Goal: Find contact information: Find contact information

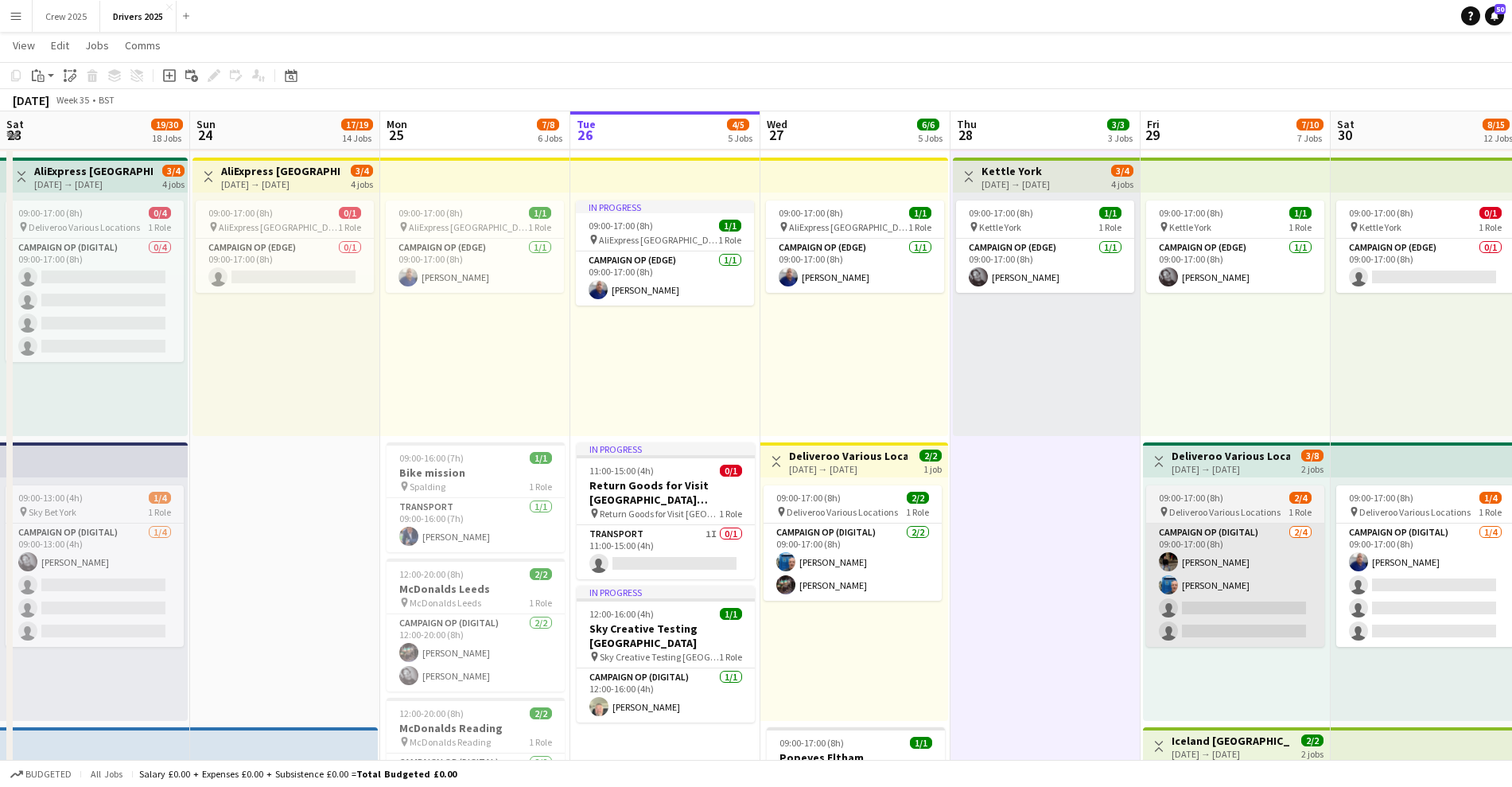
scroll to position [0, 380]
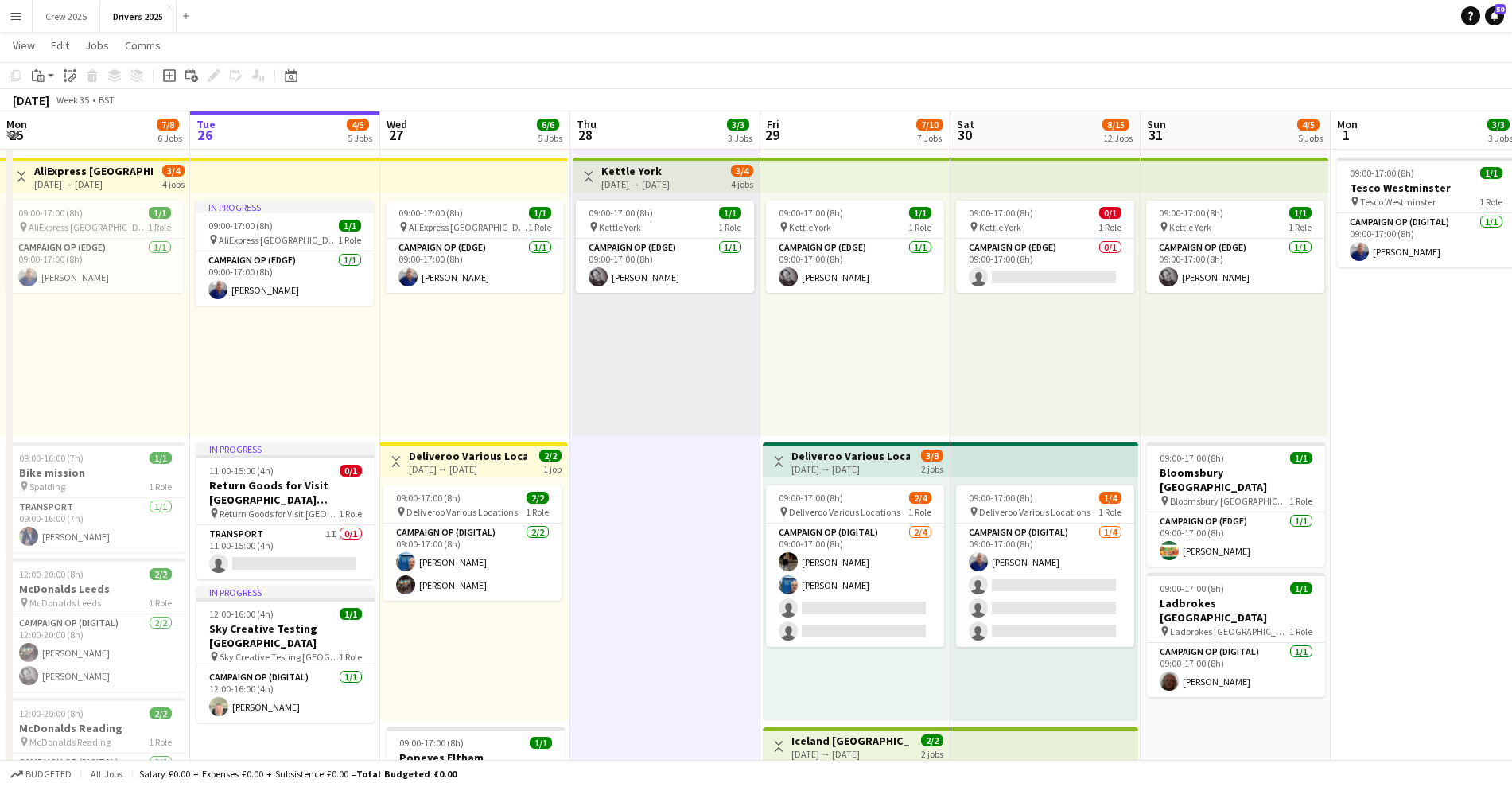
click at [23, 17] on button "Menu" at bounding box center [16, 16] width 32 height 32
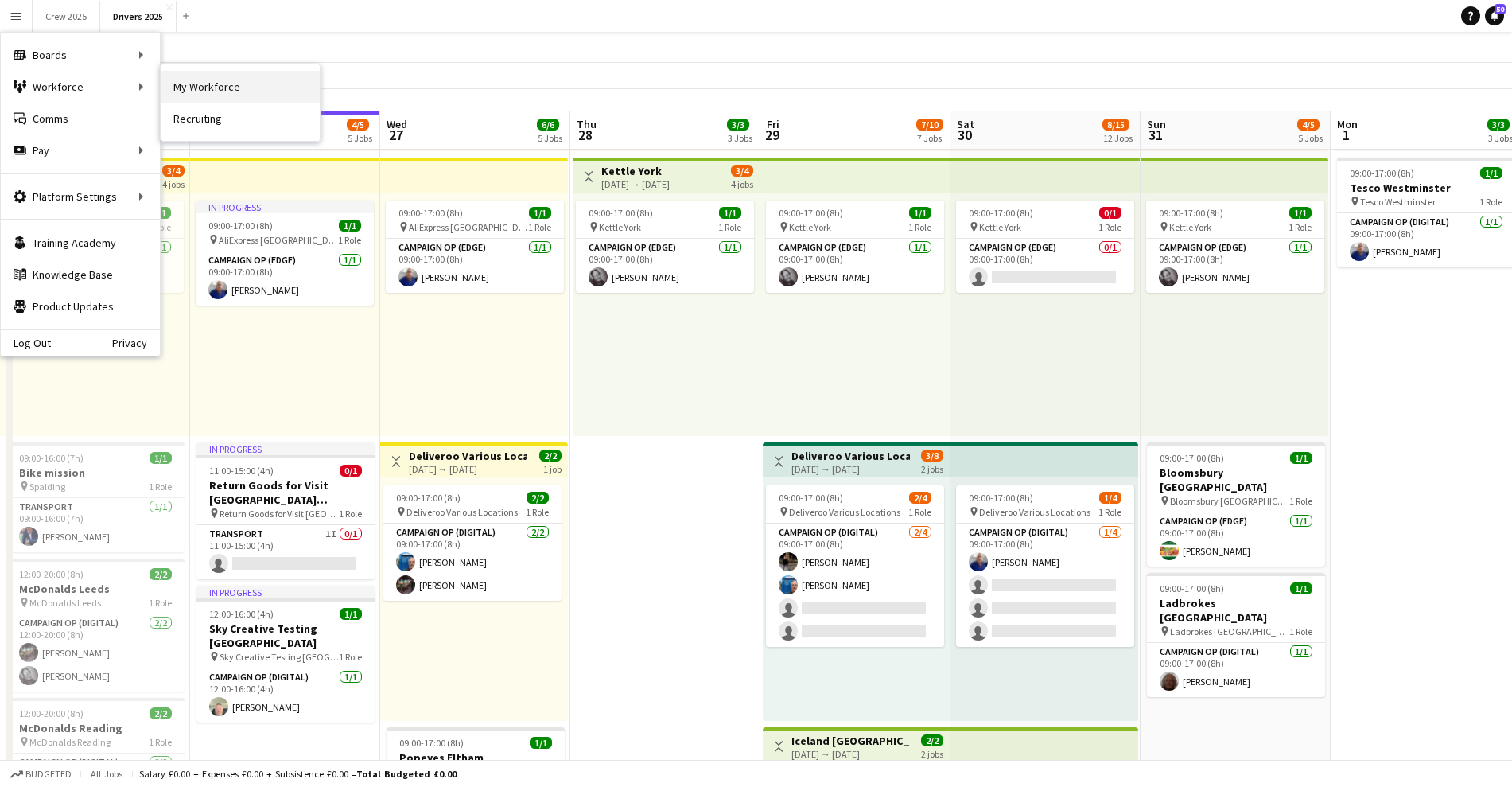
click at [203, 85] on link "My Workforce" at bounding box center [240, 87] width 159 height 32
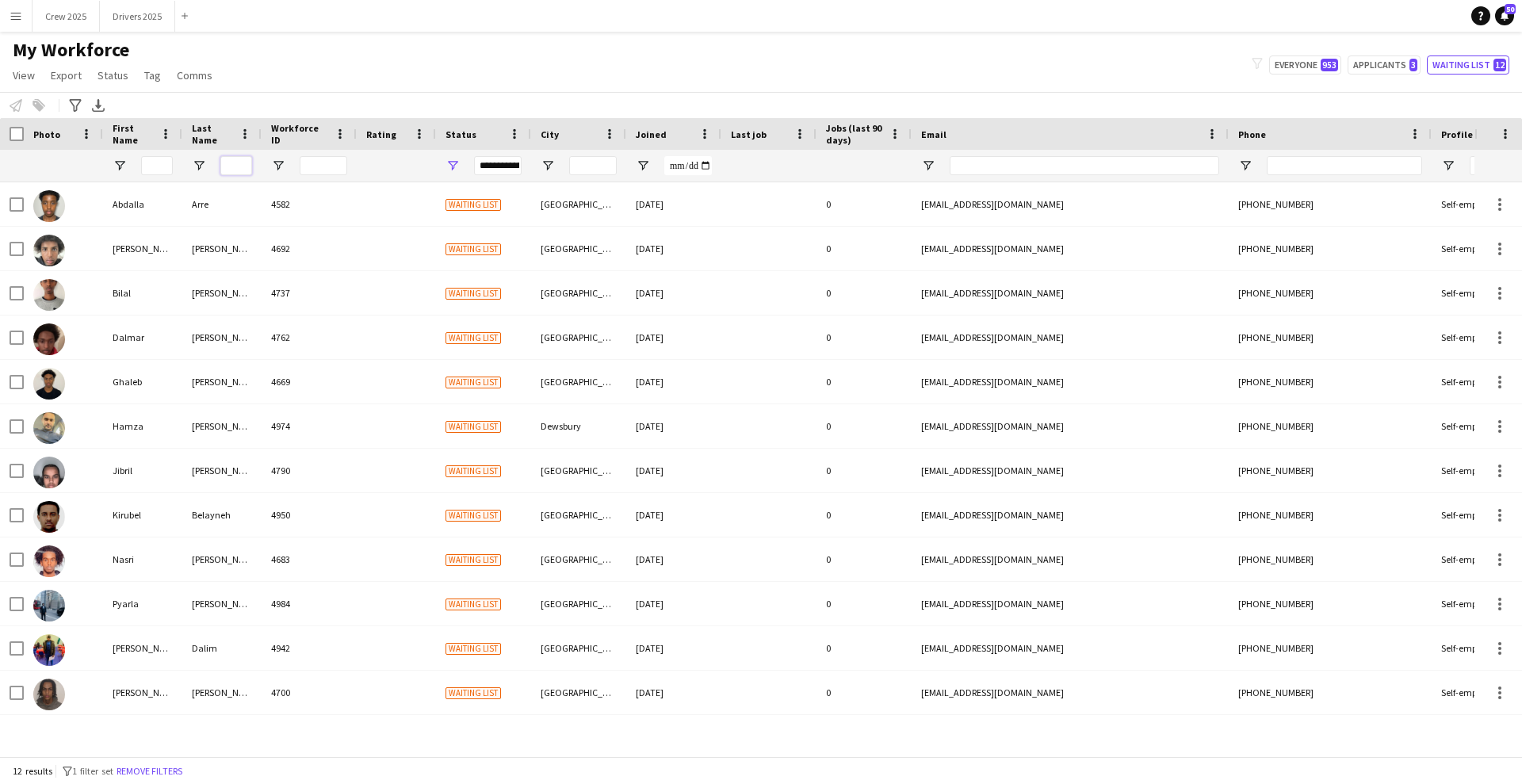
click at [231, 164] on input "Last Name Filter Input" at bounding box center [236, 165] width 32 height 19
click at [163, 167] on input "First Name Filter Input" at bounding box center [157, 165] width 32 height 19
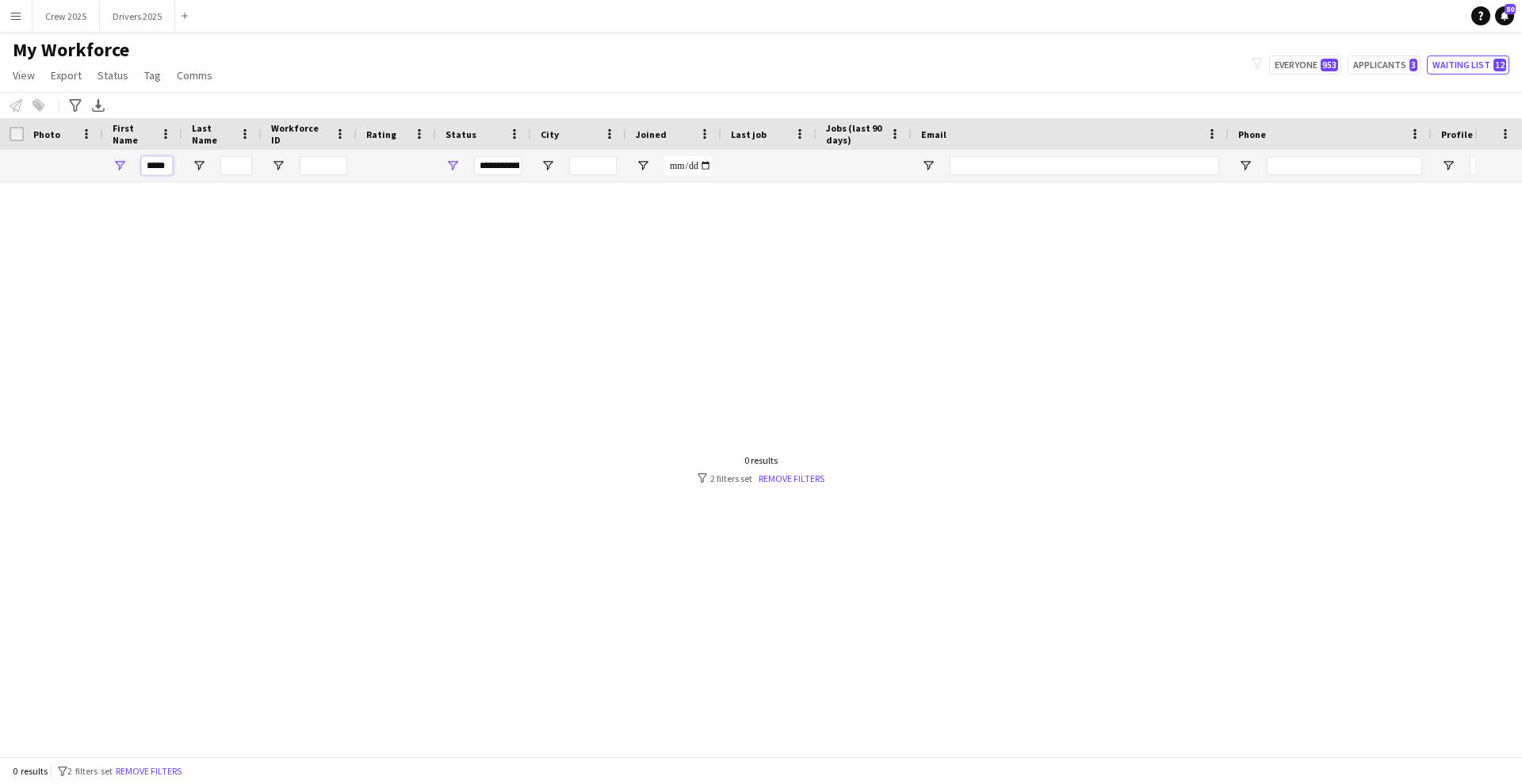
type input "*****"
click at [503, 160] on div "**********" at bounding box center [498, 165] width 48 height 19
click at [500, 268] on div "(Select All)" at bounding box center [533, 262] width 125 height 12
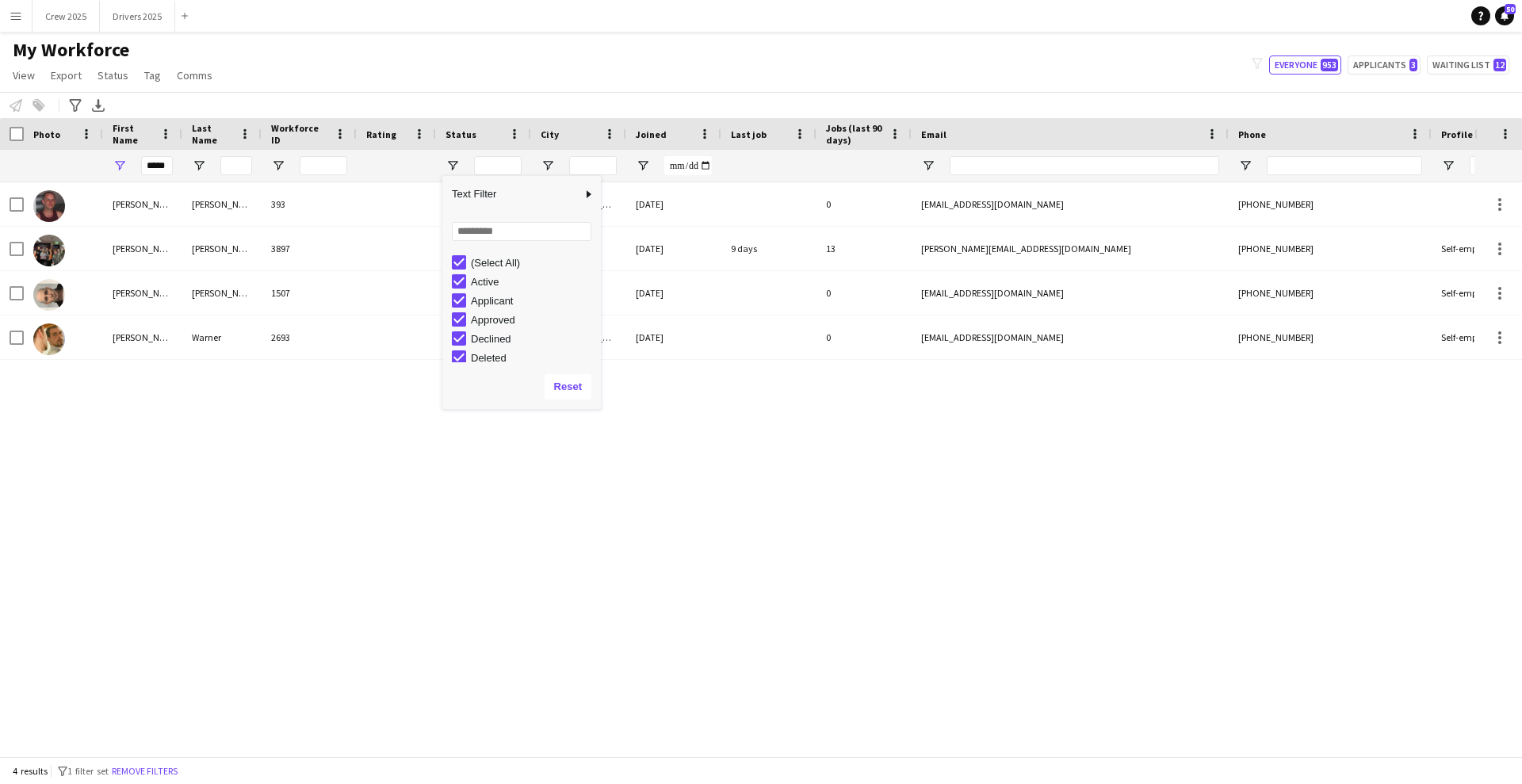
click at [194, 467] on div "[PERSON_NAME] 393 Suspended Lincolnshire [DATE] 0 [EMAIL_ADDRESS][DOMAIN_NAME] …" at bounding box center [737, 462] width 1474 height 559
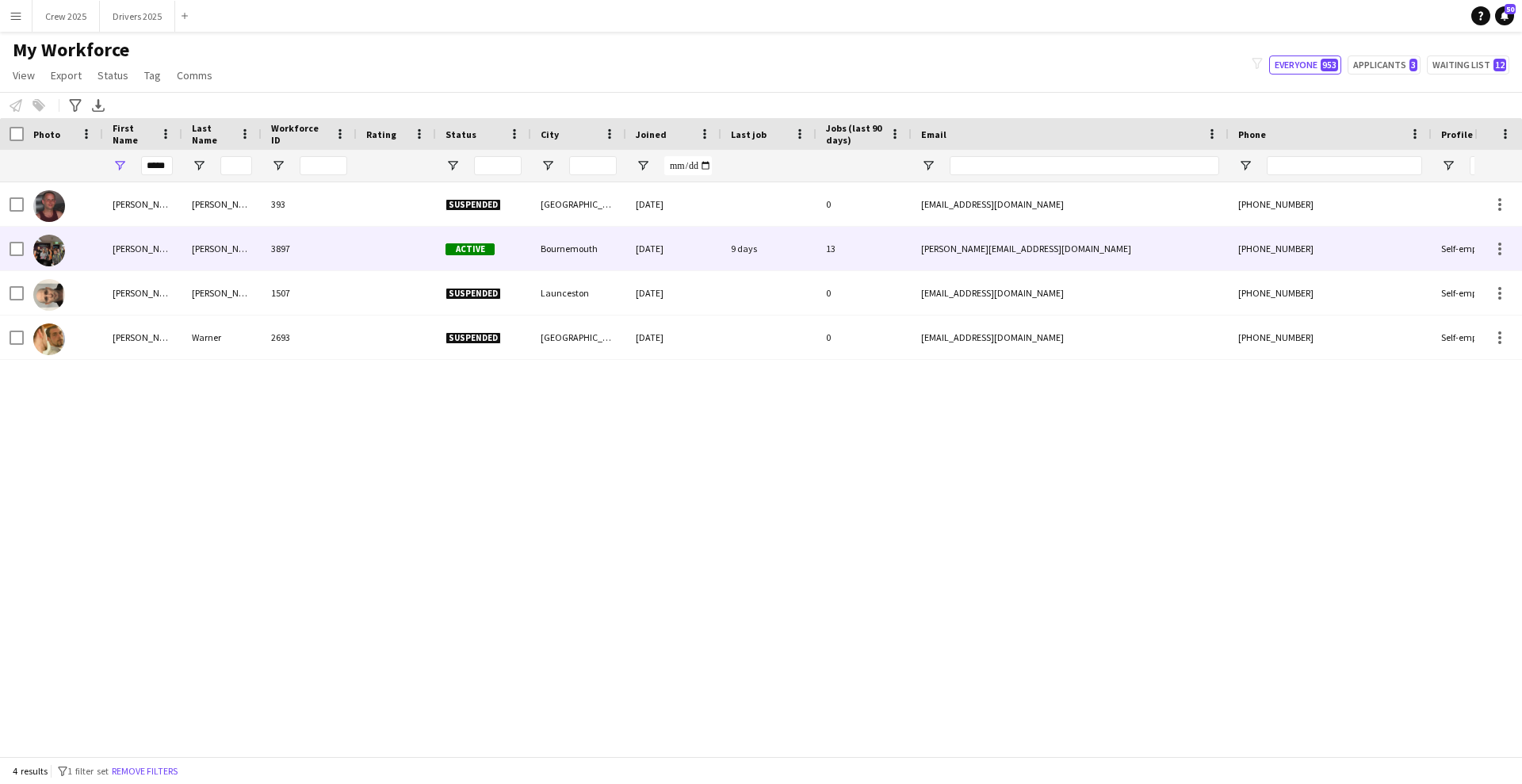
click at [245, 236] on div "[PERSON_NAME]" at bounding box center [222, 248] width 79 height 44
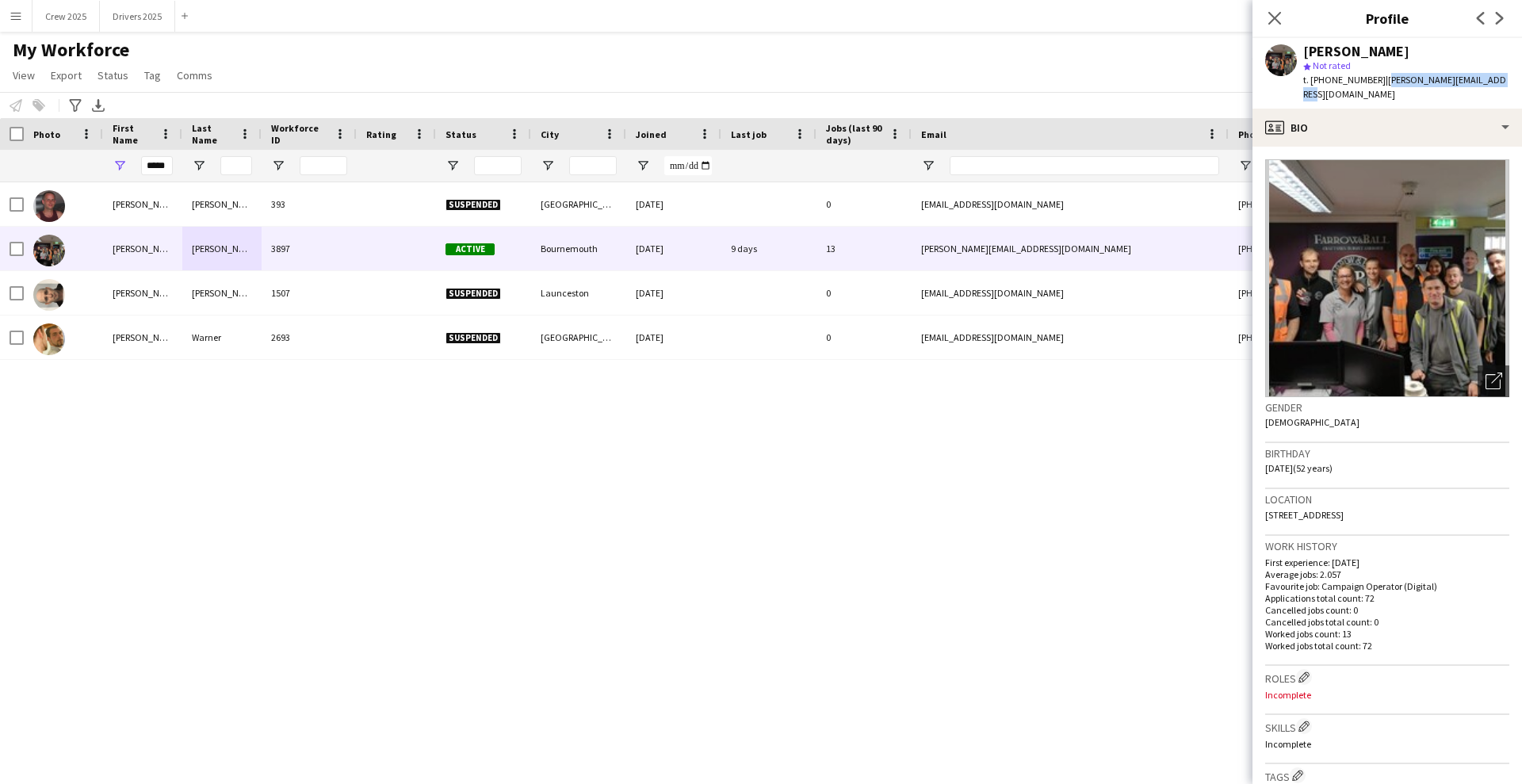
drag, startPoint x: 1495, startPoint y: 82, endPoint x: 1378, endPoint y: 79, distance: 117.0
click at [1378, 79] on div "[PERSON_NAME] star Not rated t. [PHONE_NUMBER] | [PERSON_NAME][EMAIL_ADDRESS][D…" at bounding box center [1387, 73] width 270 height 71
copy span "[PERSON_NAME][EMAIL_ADDRESS][DOMAIN_NAME]"
